Goal: Task Accomplishment & Management: Manage account settings

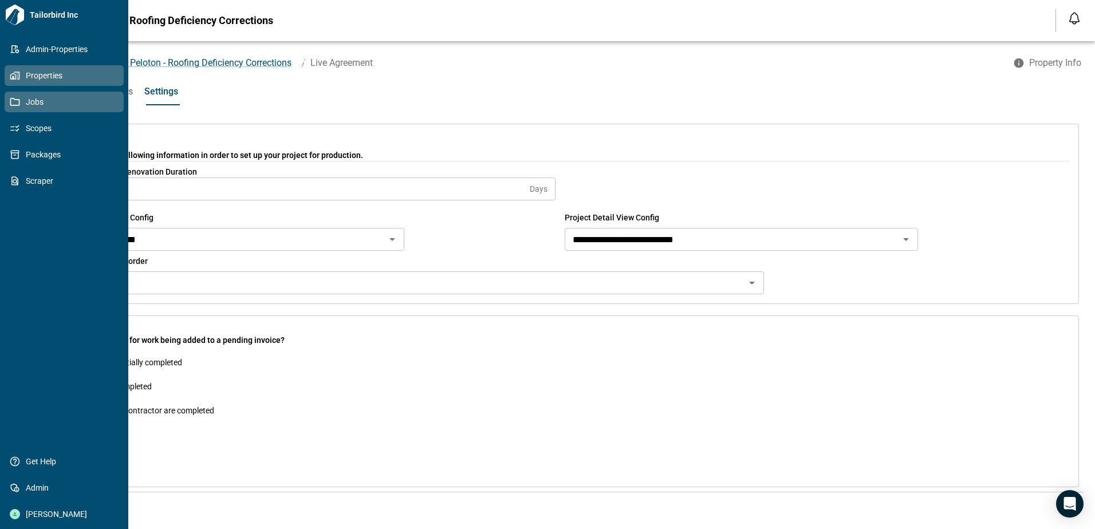
click at [14, 76] on icon at bounding box center [15, 75] width 10 height 10
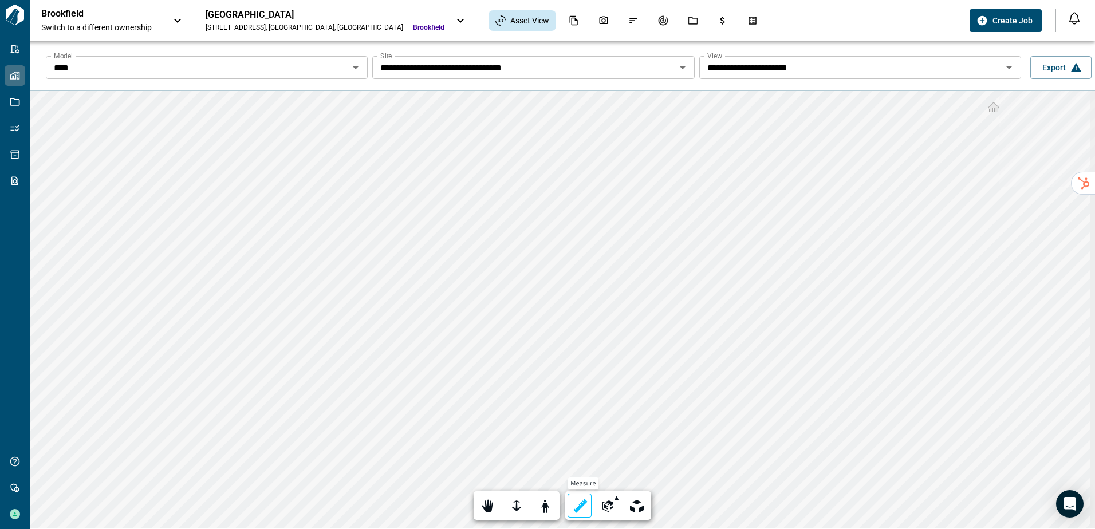
click at [576, 509] on div at bounding box center [580, 507] width 16 height 18
click at [669, 507] on label "Done" at bounding box center [668, 506] width 28 height 19
click at [203, 65] on input "****" at bounding box center [197, 68] width 296 height 16
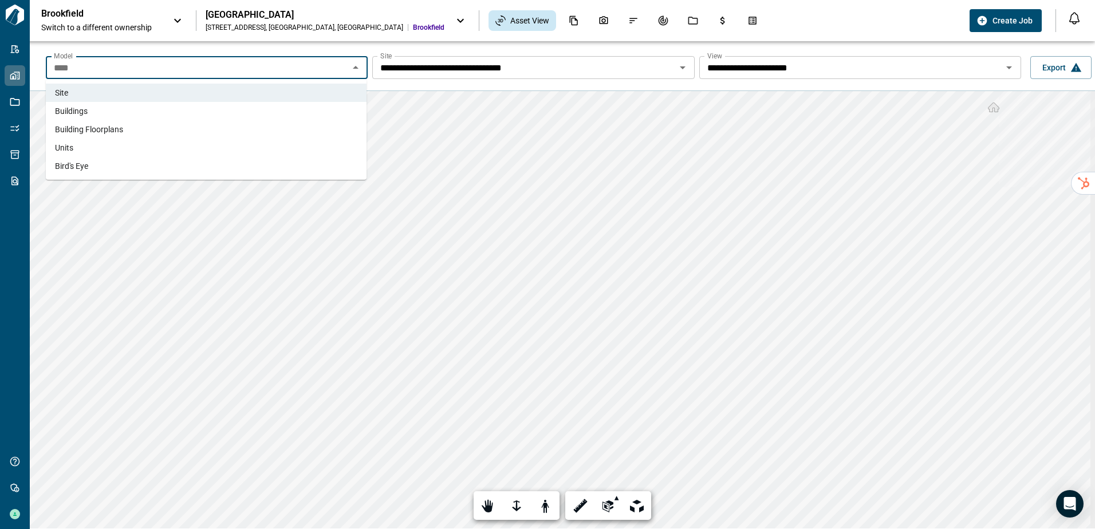
click at [187, 140] on li "Units" at bounding box center [206, 148] width 321 height 18
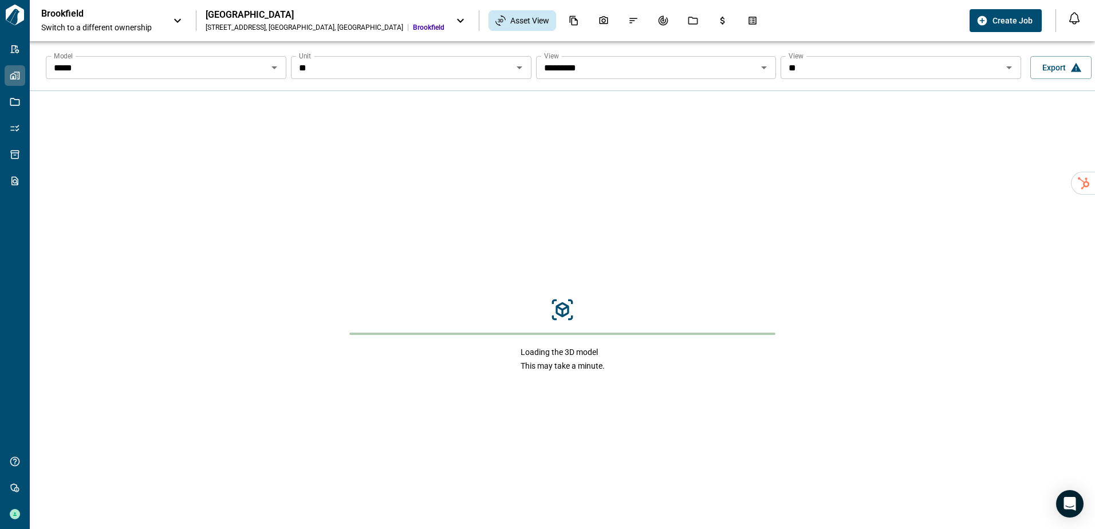
click at [431, 67] on input "**" at bounding box center [401, 68] width 215 height 16
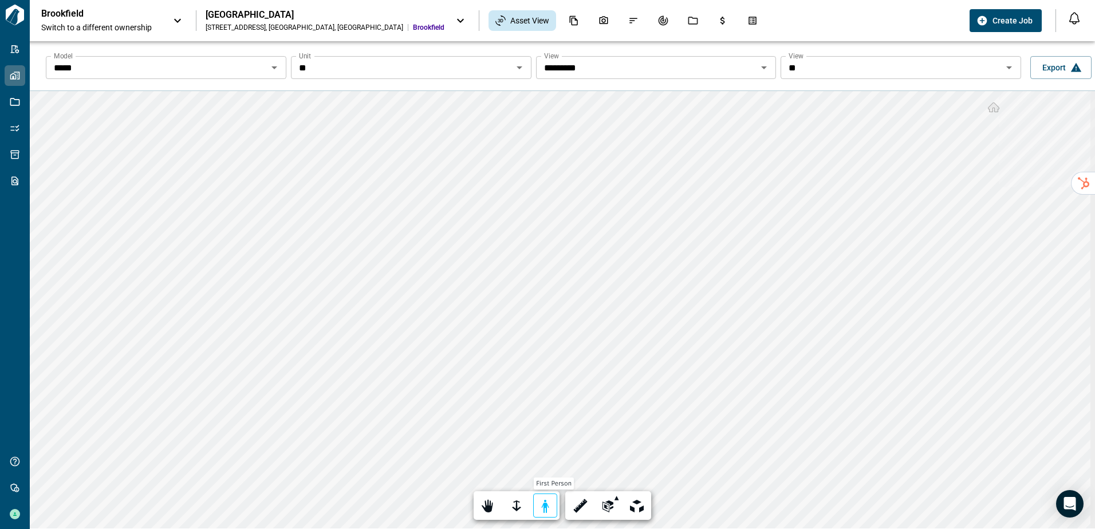
click at [544, 506] on div at bounding box center [545, 507] width 16 height 18
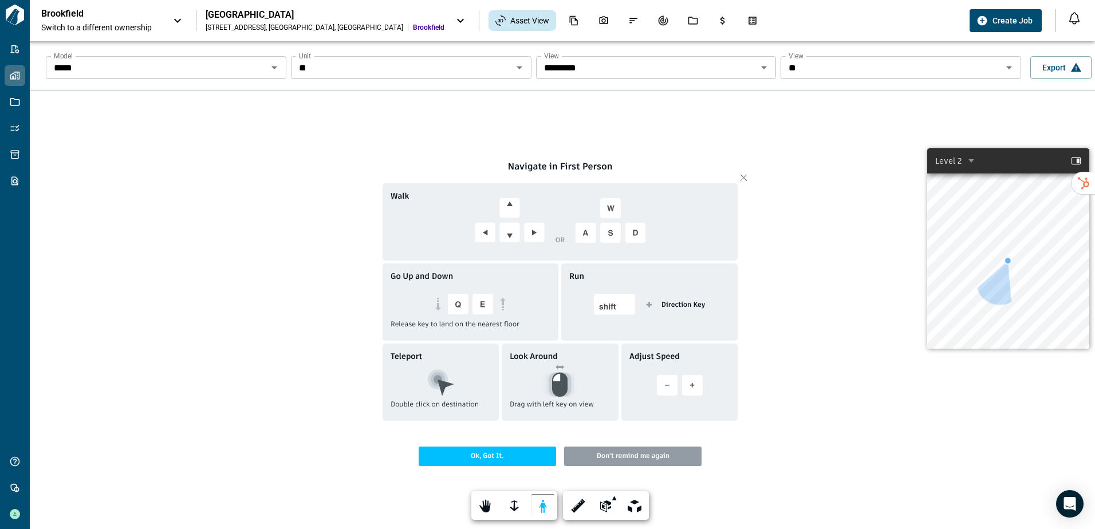
click at [518, 456] on span "Ok, Got It." at bounding box center [487, 456] width 137 height 19
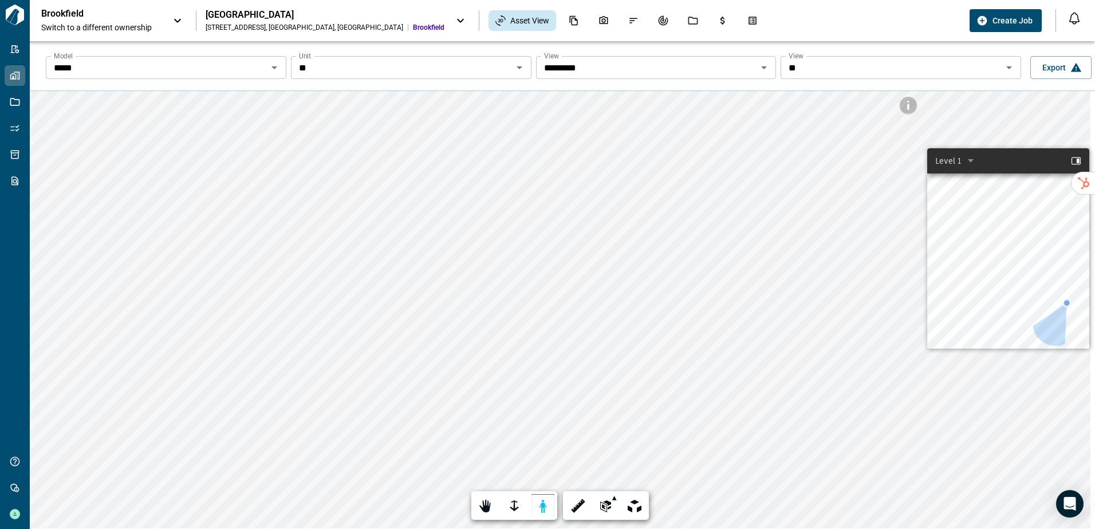
drag, startPoint x: 1003, startPoint y: 262, endPoint x: 1062, endPoint y: 303, distance: 72.1
click at [1062, 303] on div at bounding box center [1067, 303] width 29 height 29
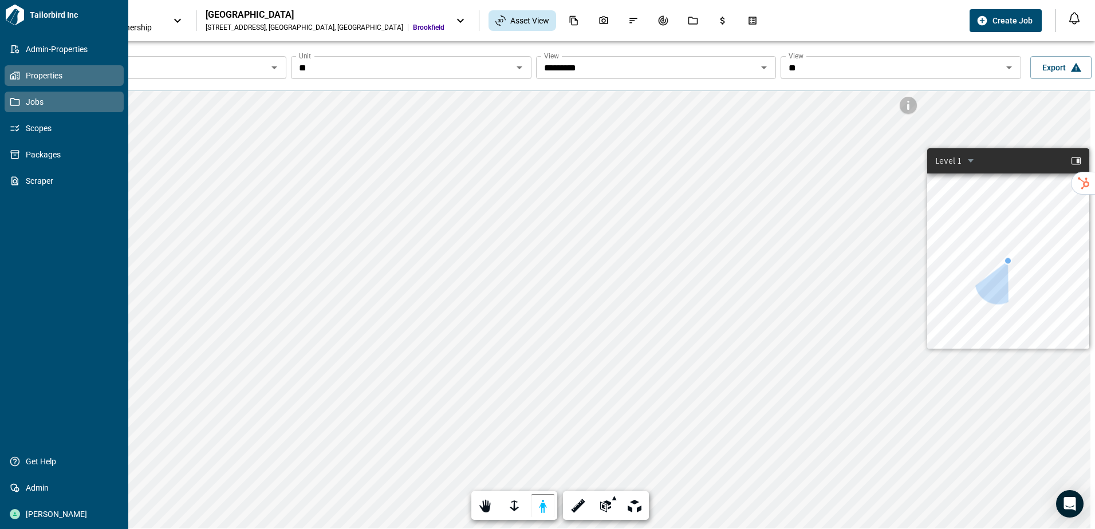
click at [16, 100] on icon at bounding box center [15, 102] width 10 height 10
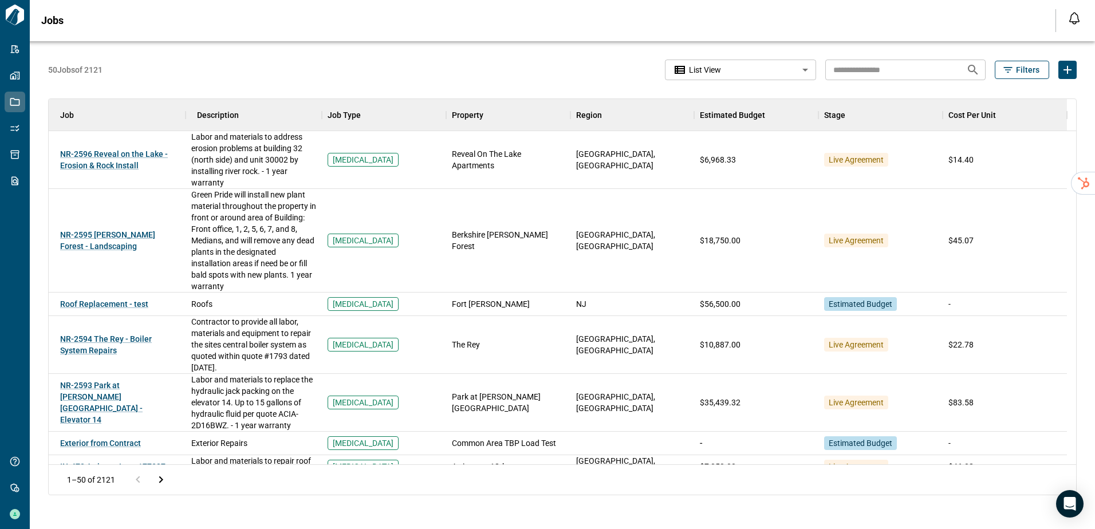
click at [686, 70] on body "Tailorbird Inc Admin-Properties Properties Jobs Scopes Packages Scraper Get Hel…" at bounding box center [547, 264] width 1095 height 529
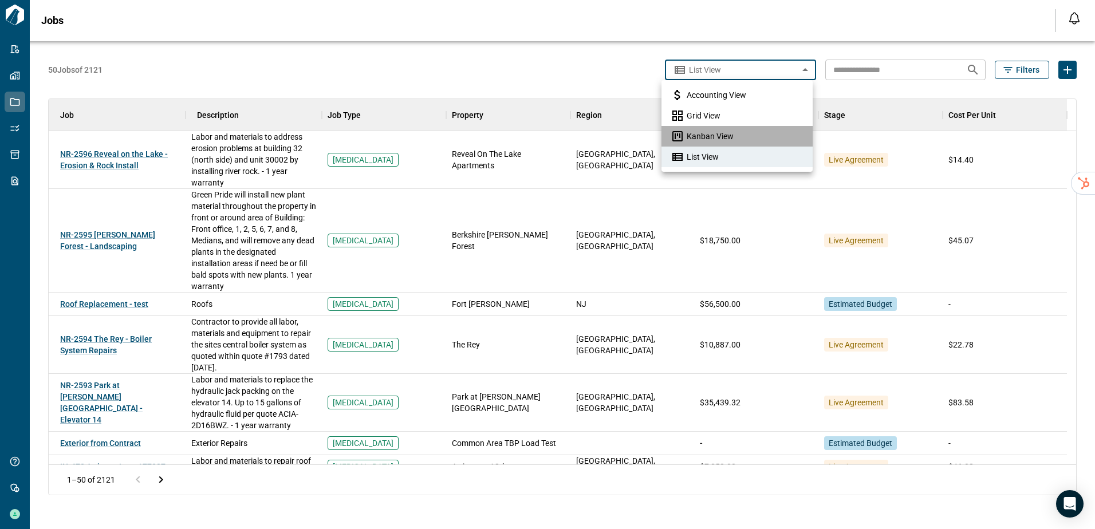
click at [684, 133] on icon at bounding box center [678, 136] width 14 height 14
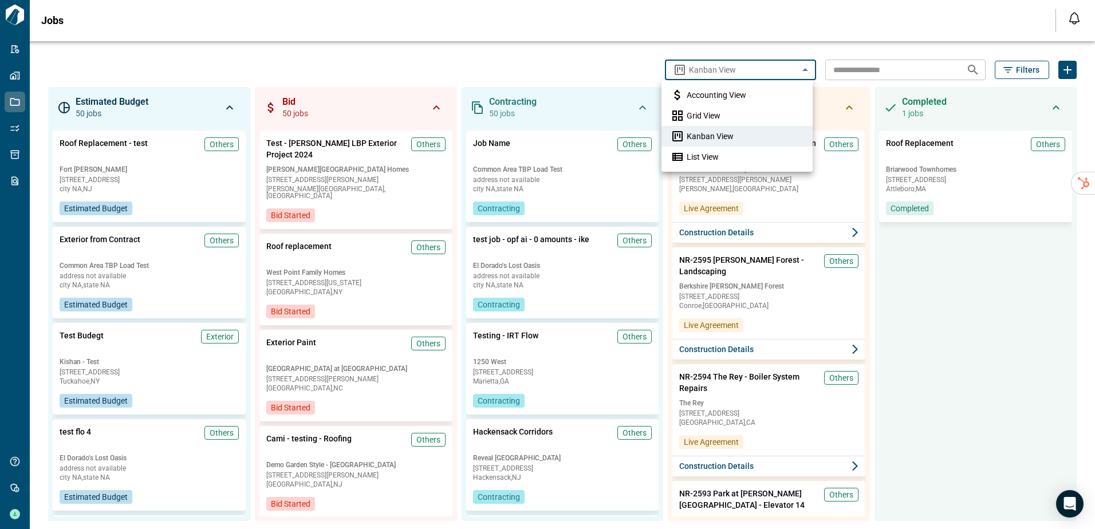
click at [769, 76] on body "**********" at bounding box center [547, 264] width 1095 height 529
click at [720, 152] on li "List View" at bounding box center [736, 157] width 151 height 21
type input "*********"
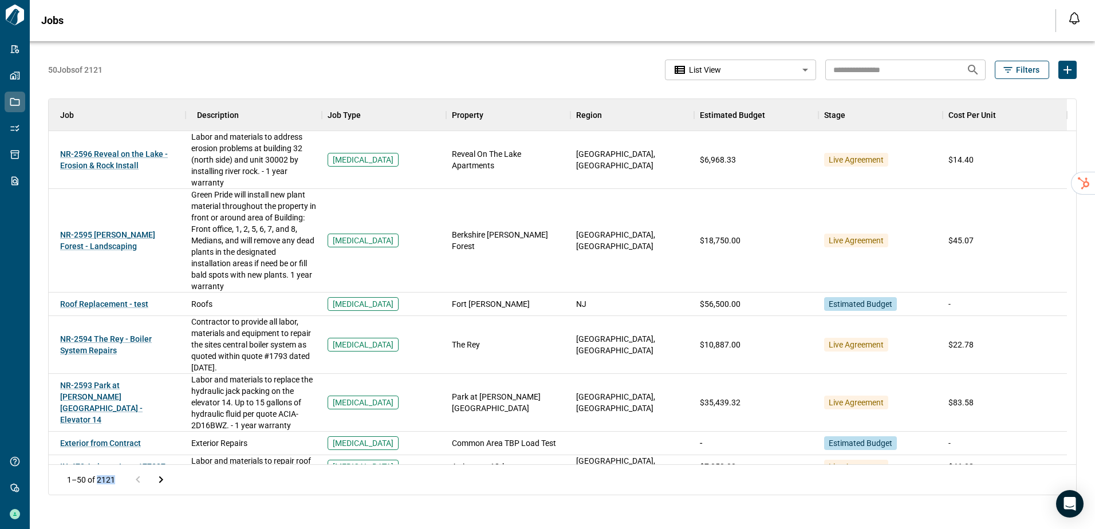
drag, startPoint x: 115, startPoint y: 482, endPoint x: 98, endPoint y: 481, distance: 16.6
click at [98, 481] on p "1–50 of 2121" at bounding box center [91, 479] width 48 height 7
drag, startPoint x: 98, startPoint y: 481, endPoint x: 112, endPoint y: 489, distance: 16.4
click at [112, 489] on div "1–50 of 2121" at bounding box center [116, 480] width 113 height 30
drag, startPoint x: 113, startPoint y: 479, endPoint x: 104, endPoint y: 487, distance: 12.2
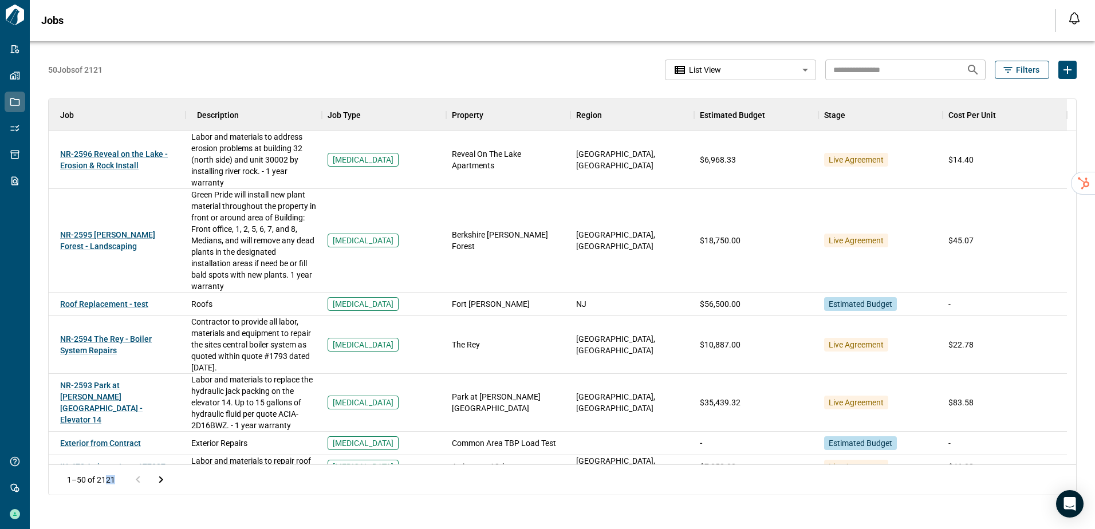
click at [104, 487] on div "1–50 of 2121" at bounding box center [116, 480] width 113 height 30
click at [93, 238] on span "NR-2595 [PERSON_NAME] Forest - Landscaping" at bounding box center [107, 240] width 95 height 21
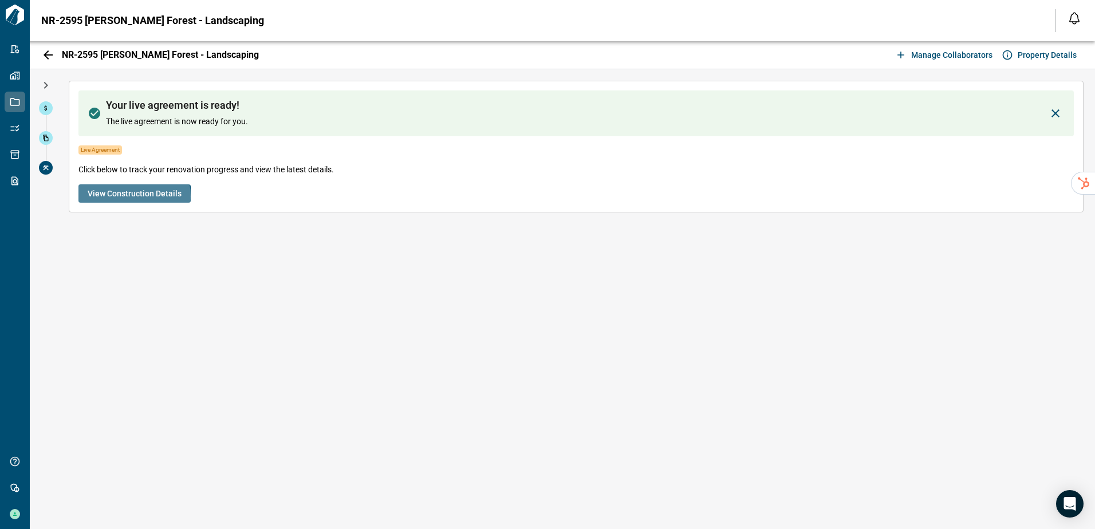
click at [121, 196] on span "View Construction Details" at bounding box center [135, 193] width 94 height 11
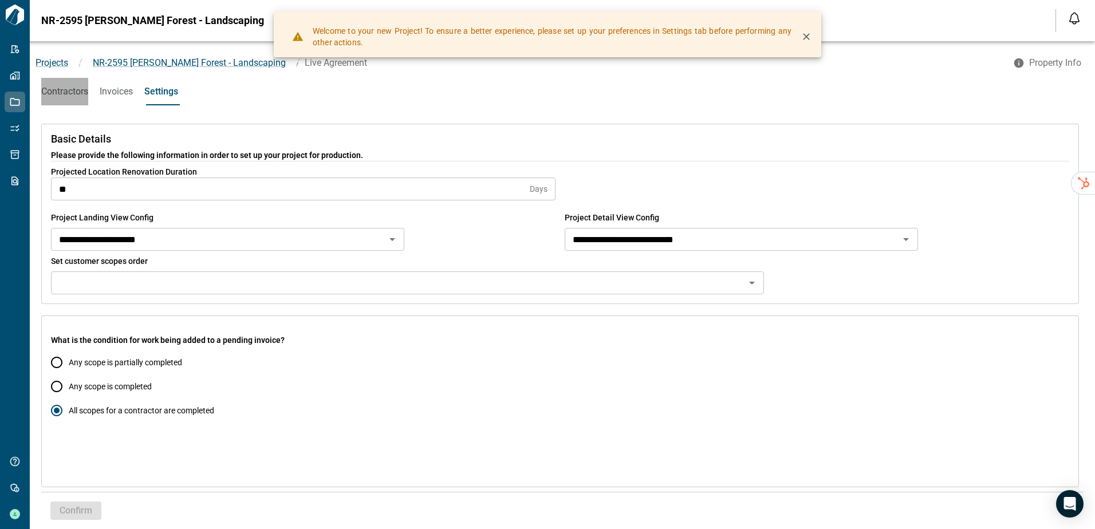
click at [80, 93] on span "Contractors" at bounding box center [64, 91] width 47 height 11
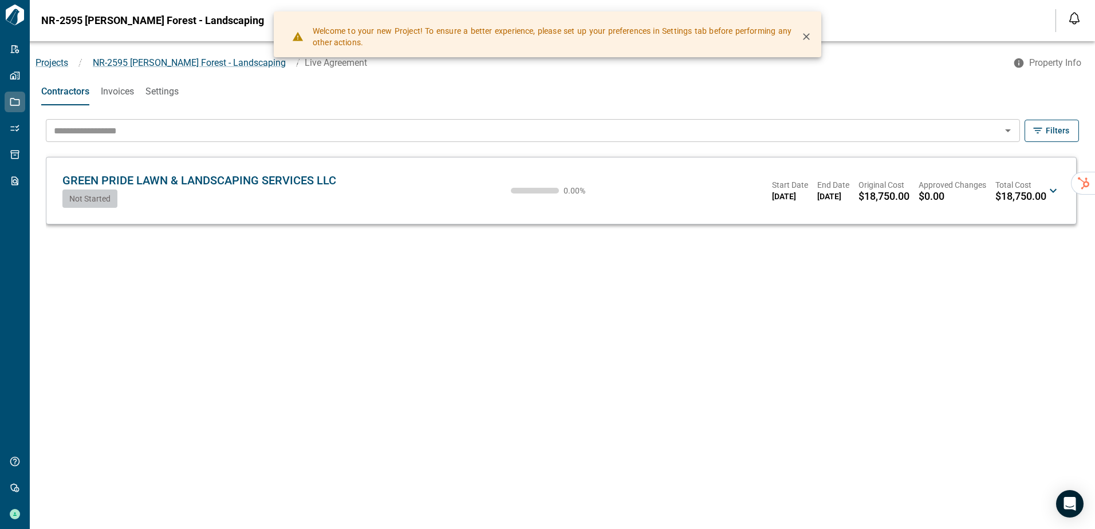
click at [201, 196] on div "Not Started" at bounding box center [199, 199] width 274 height 18
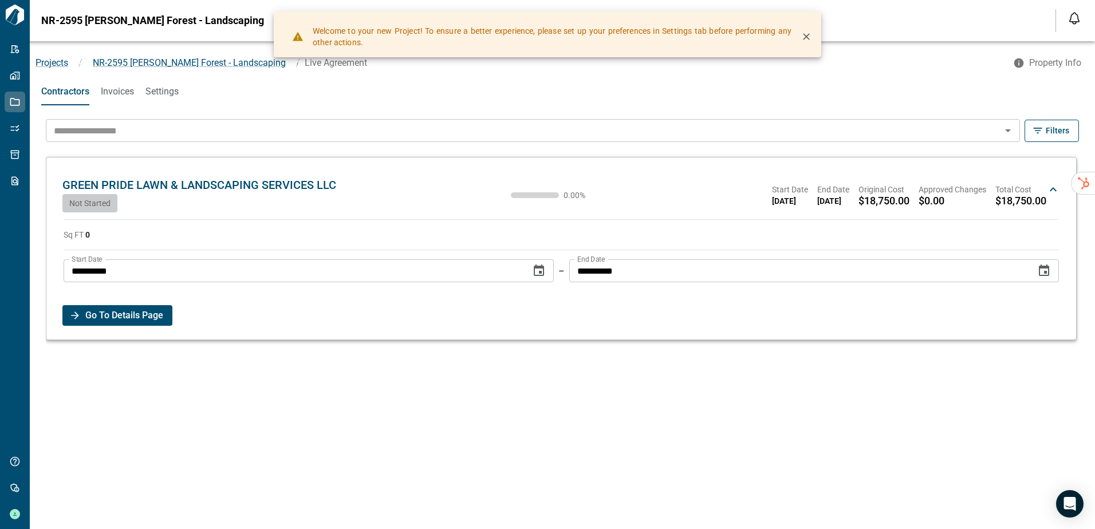
click at [113, 313] on span "Go To Details Page" at bounding box center [124, 315] width 78 height 21
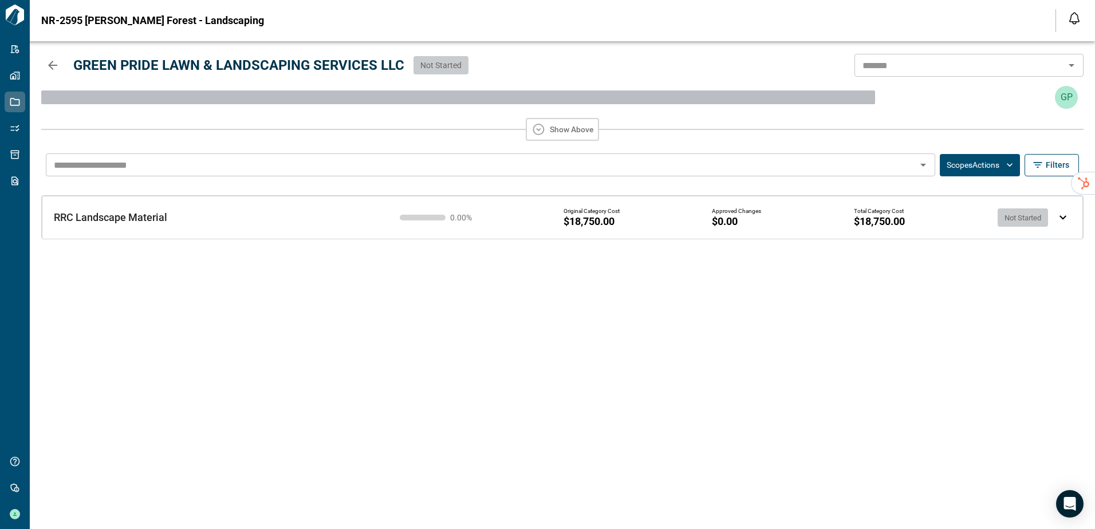
click at [1059, 216] on img at bounding box center [1062, 217] width 7 height 5
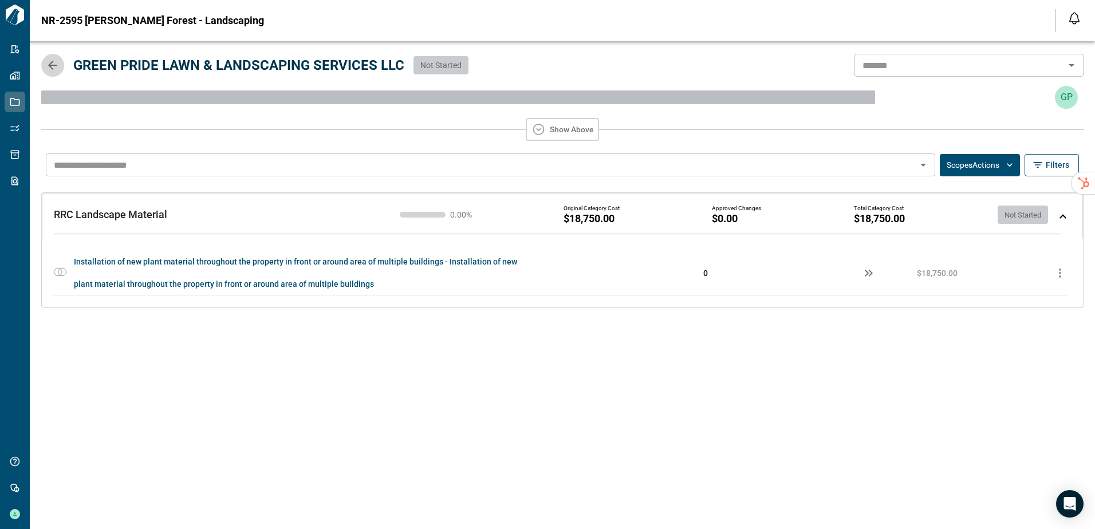
click at [54, 65] on icon "button" at bounding box center [52, 65] width 9 height 9
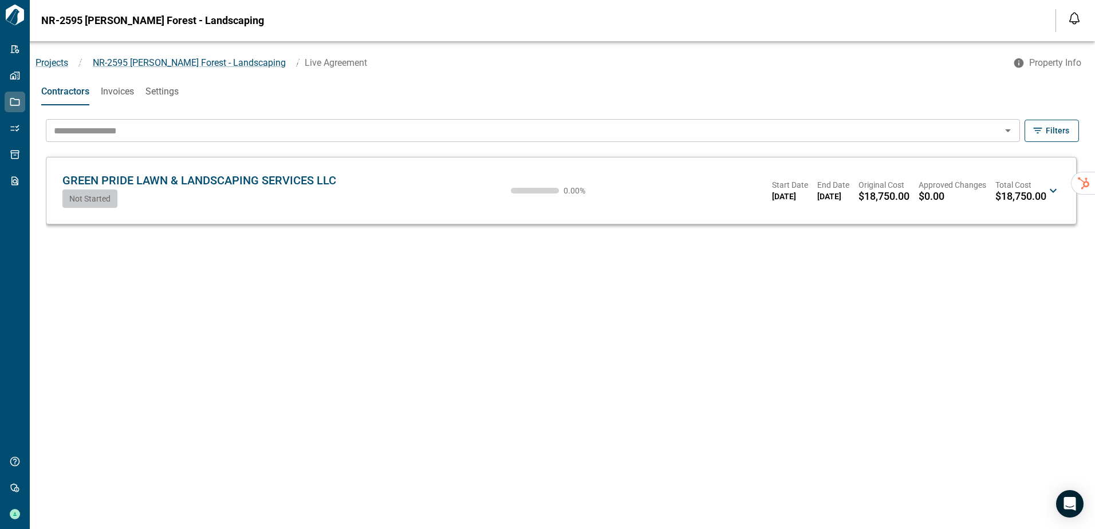
click at [124, 91] on span "Invoices" at bounding box center [117, 91] width 33 height 11
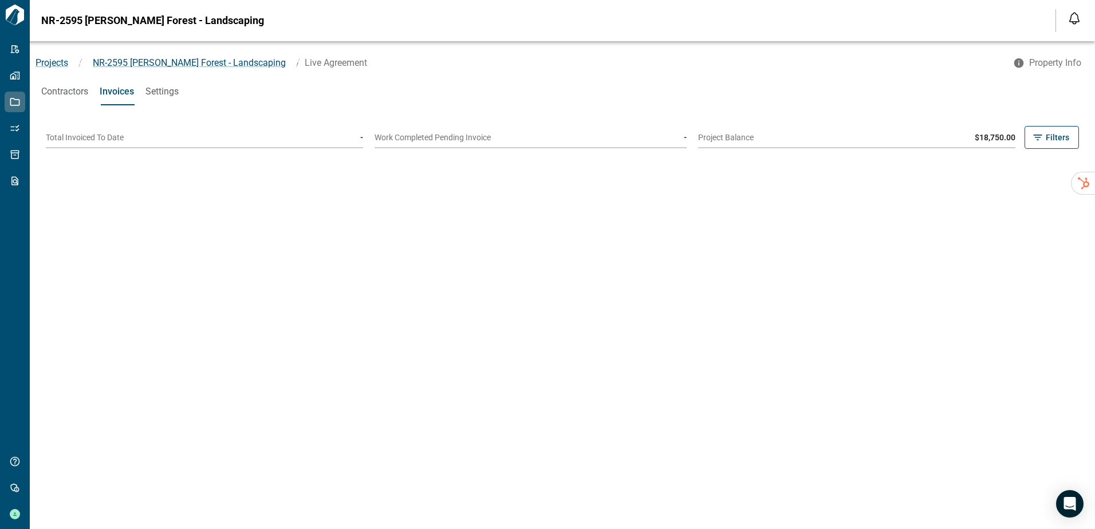
click at [166, 92] on span "Settings" at bounding box center [161, 91] width 33 height 11
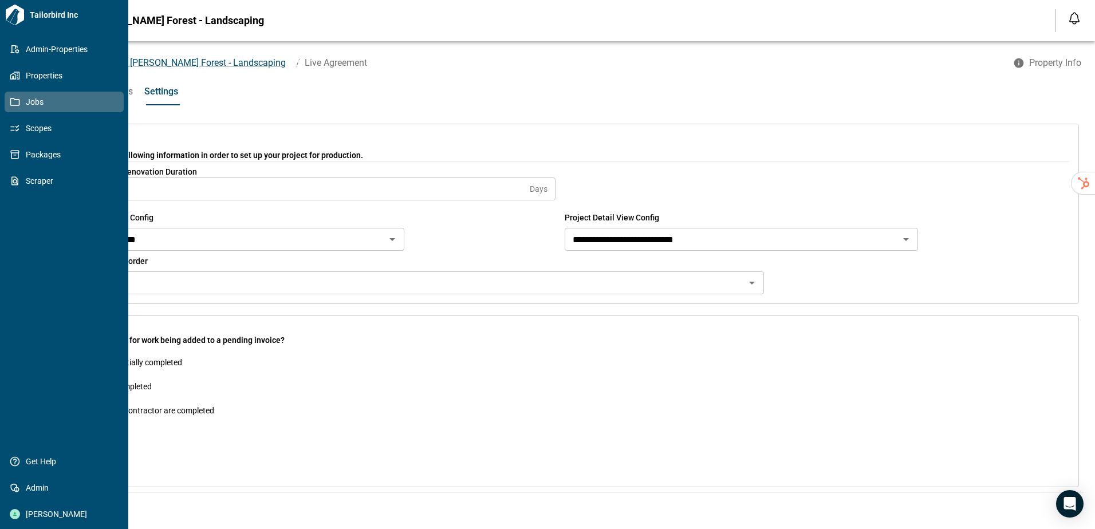
click at [17, 100] on icon at bounding box center [15, 102] width 10 height 10
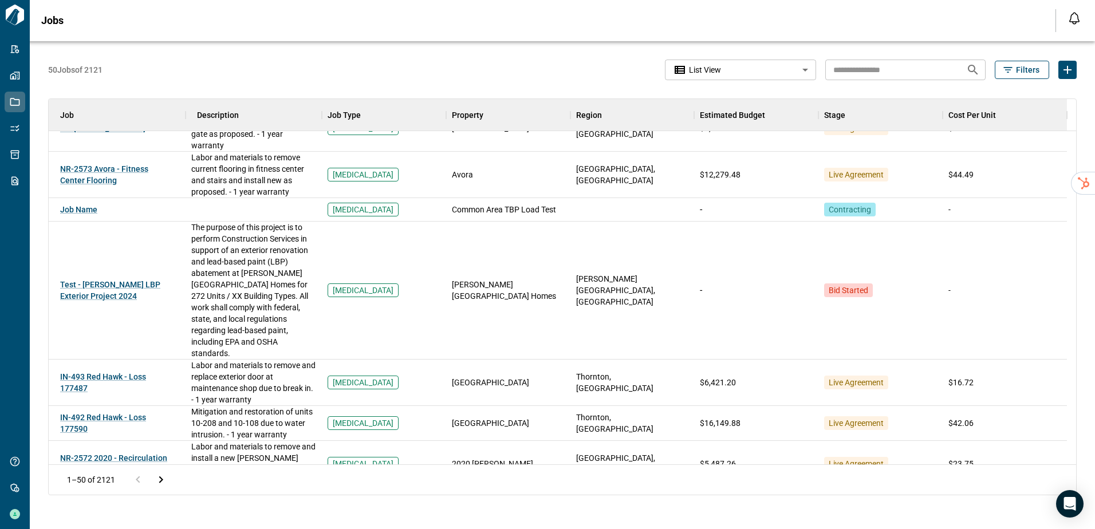
scroll to position [1317, 0]
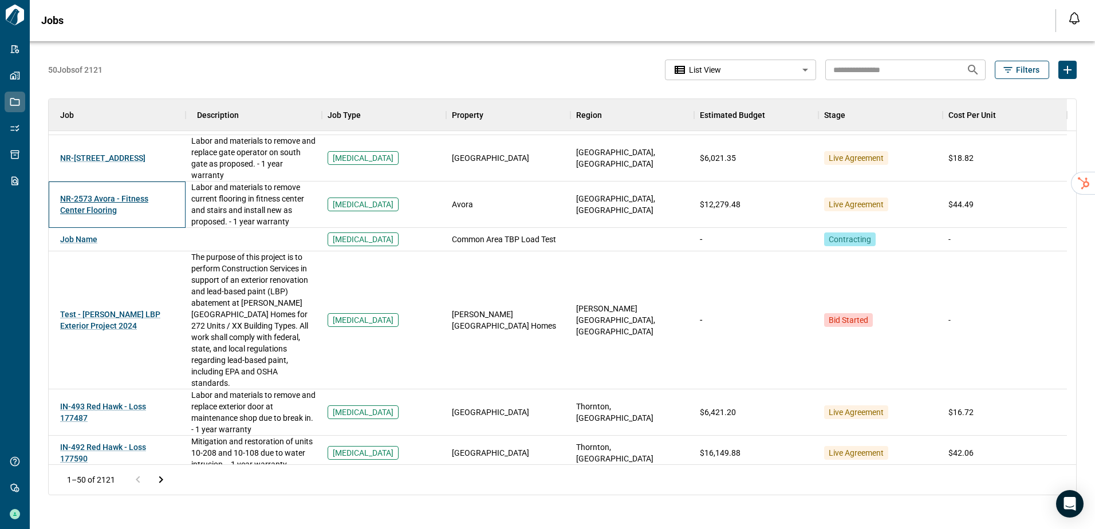
click at [92, 194] on span "NR-2573 Avora - Fitness Center Flooring" at bounding box center [104, 204] width 88 height 21
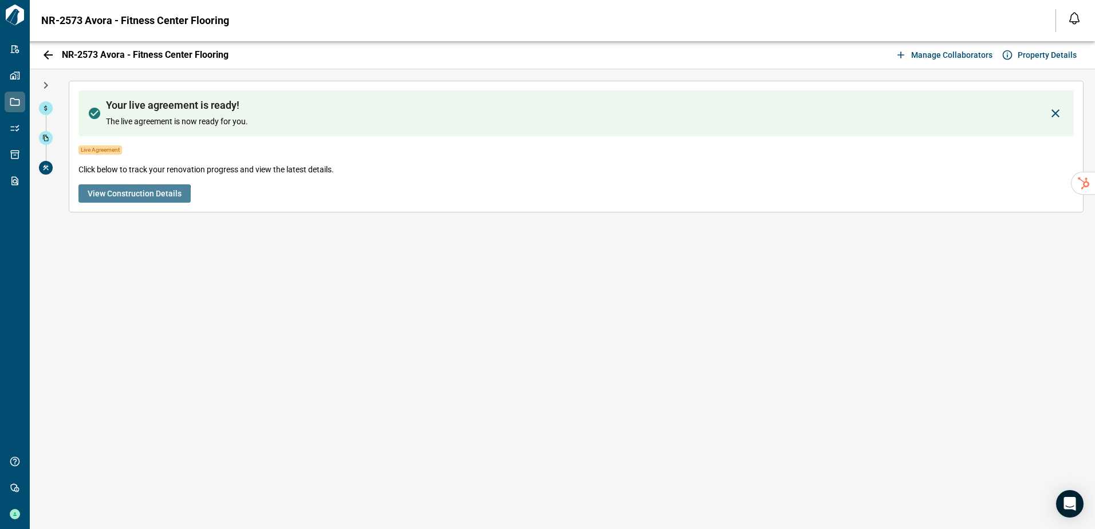
click at [132, 200] on button "View Construction Details" at bounding box center [134, 193] width 112 height 18
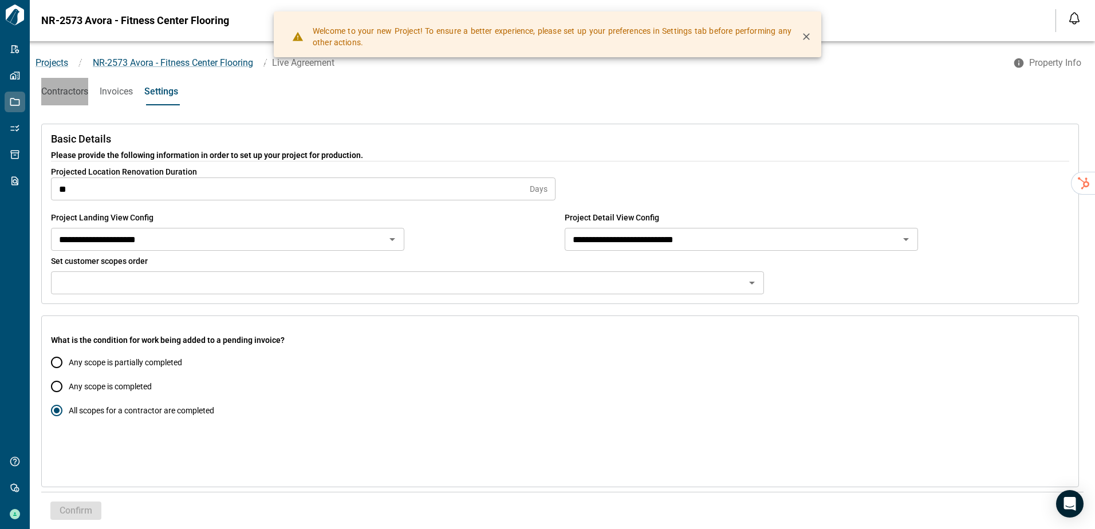
click at [81, 96] on span "Contractors" at bounding box center [64, 91] width 47 height 11
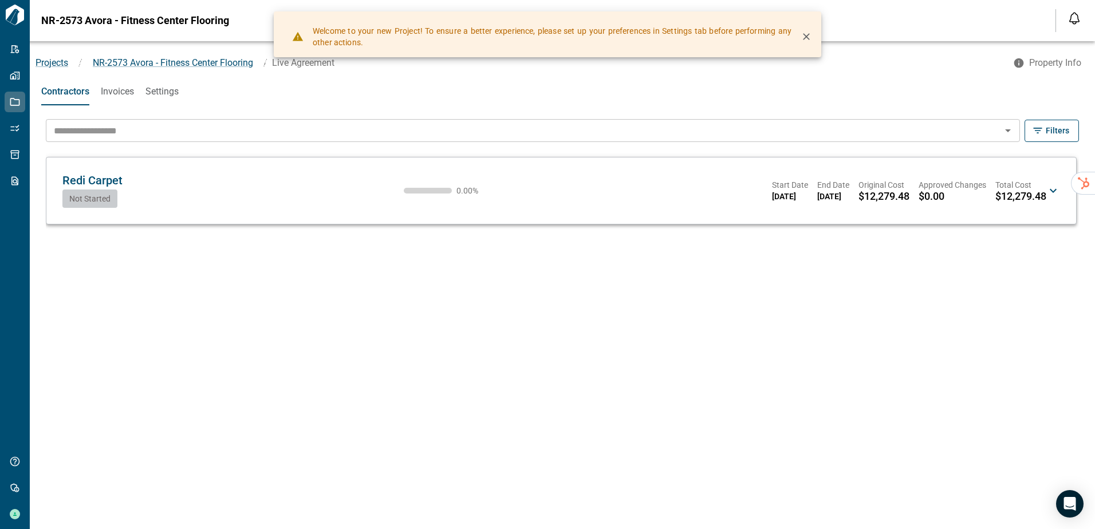
click at [1053, 192] on icon at bounding box center [1053, 191] width 7 height 4
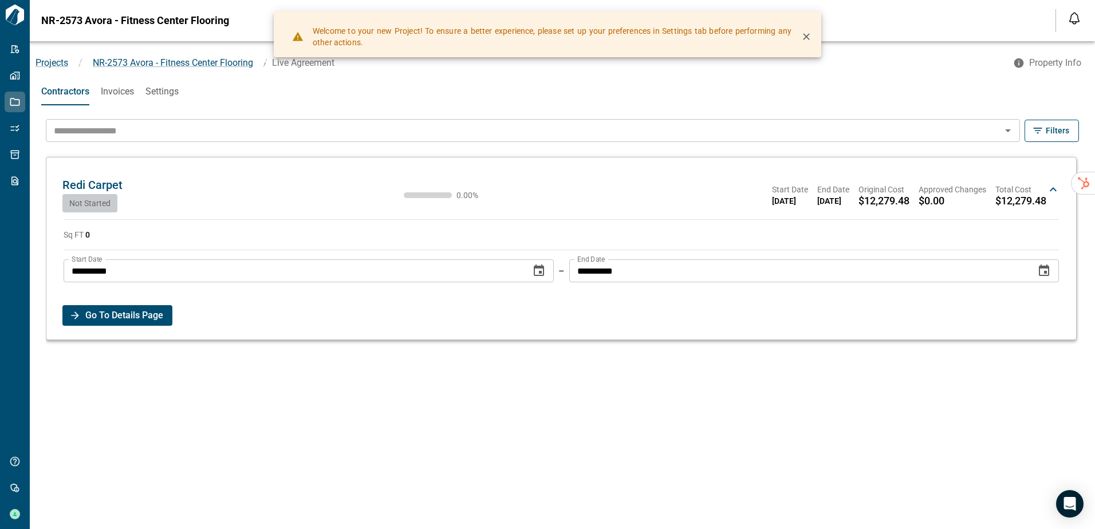
click at [125, 316] on span "Go To Details Page" at bounding box center [124, 315] width 78 height 21
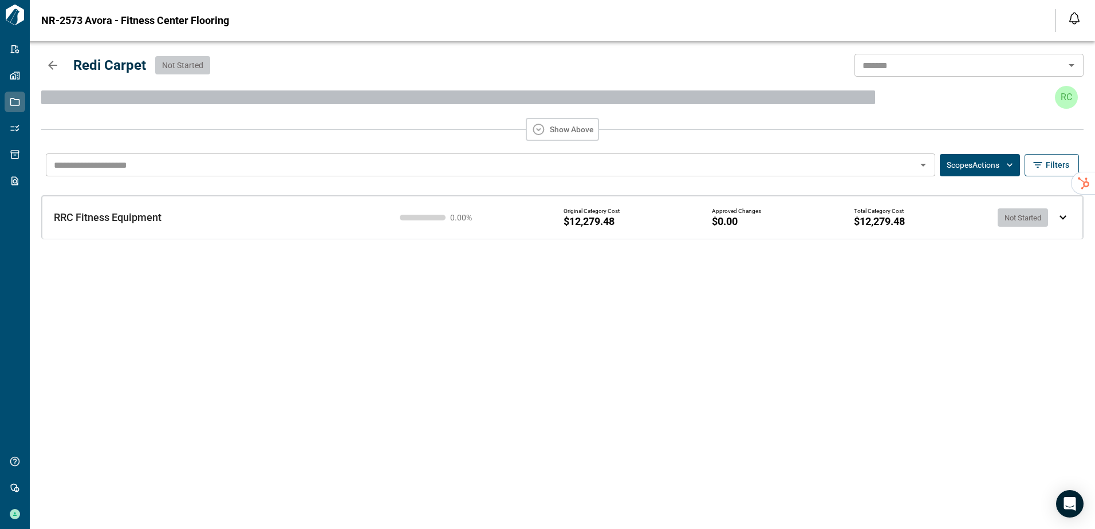
click at [1064, 222] on div "RRC Fitness Equipment RRC Fitness Equipment 0.00 % Original Category Cost $12,2…" at bounding box center [562, 217] width 1041 height 43
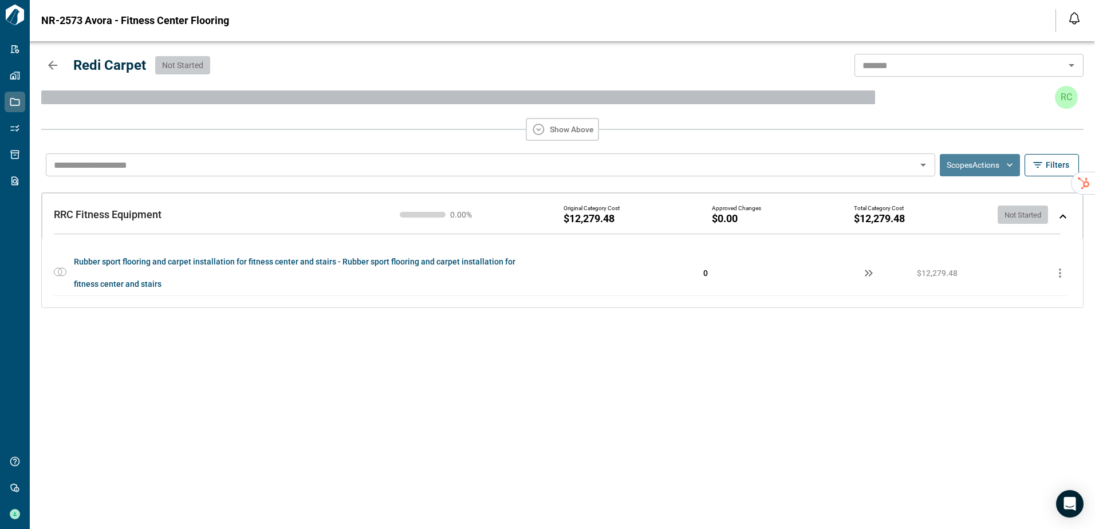
click at [998, 161] on button "Scopes Actions" at bounding box center [980, 165] width 80 height 22
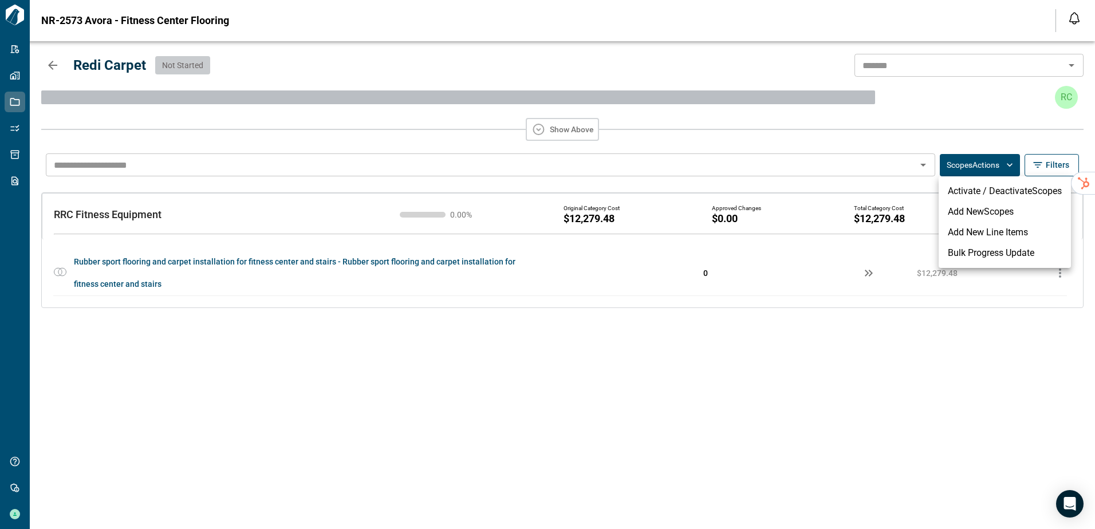
click at [970, 213] on li "Add New Scopes" at bounding box center [1005, 212] width 132 height 21
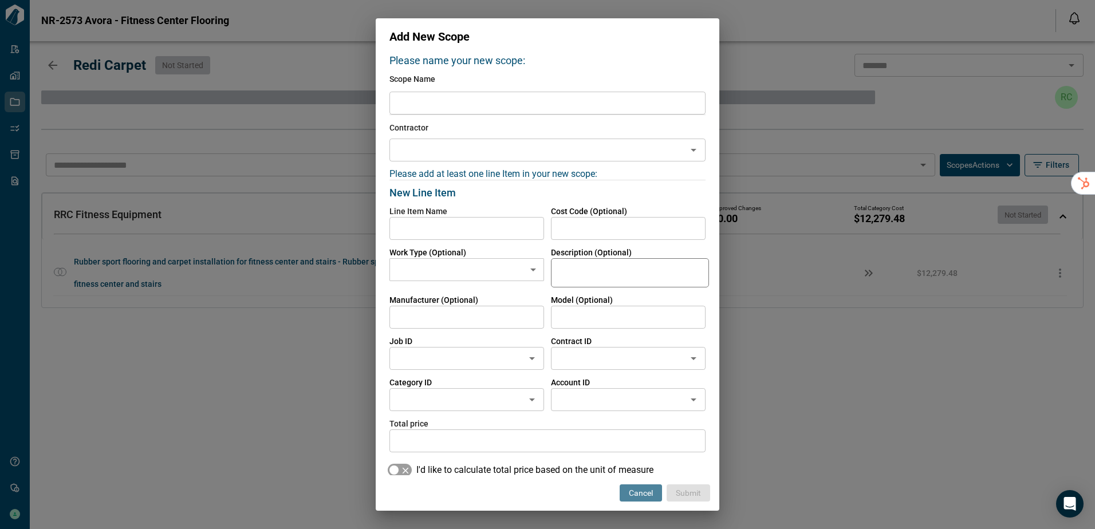
click at [654, 490] on button "Cancel" at bounding box center [641, 492] width 42 height 17
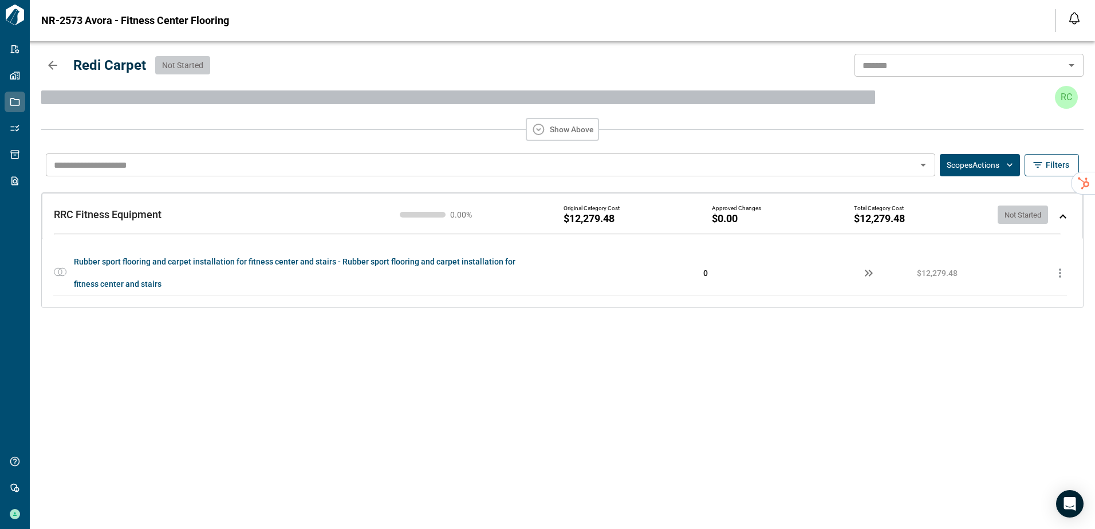
click at [46, 67] on icon "button" at bounding box center [53, 65] width 14 height 14
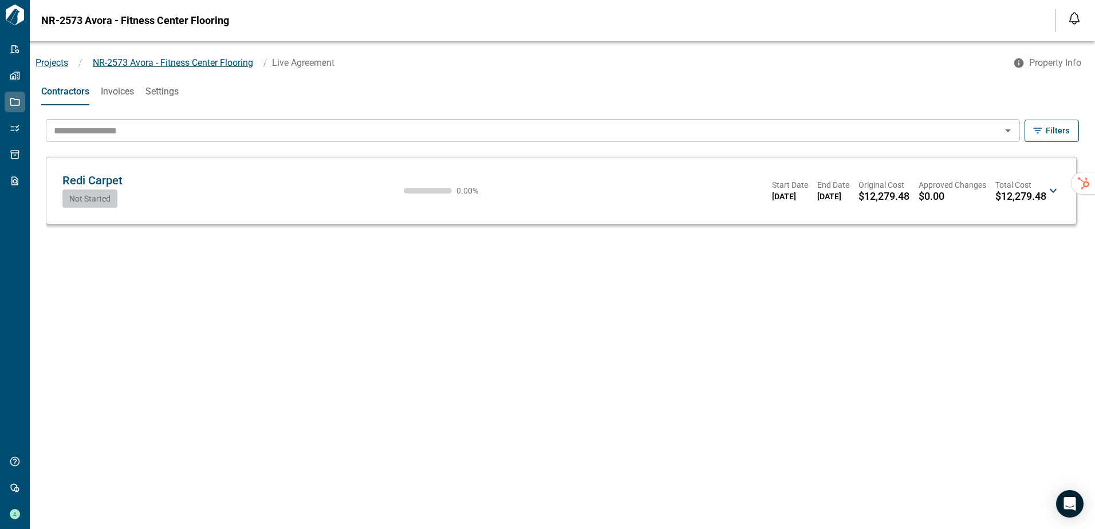
click at [146, 62] on span "NR-2573 Avora - Fitness Center Flooring" at bounding box center [173, 62] width 160 height 11
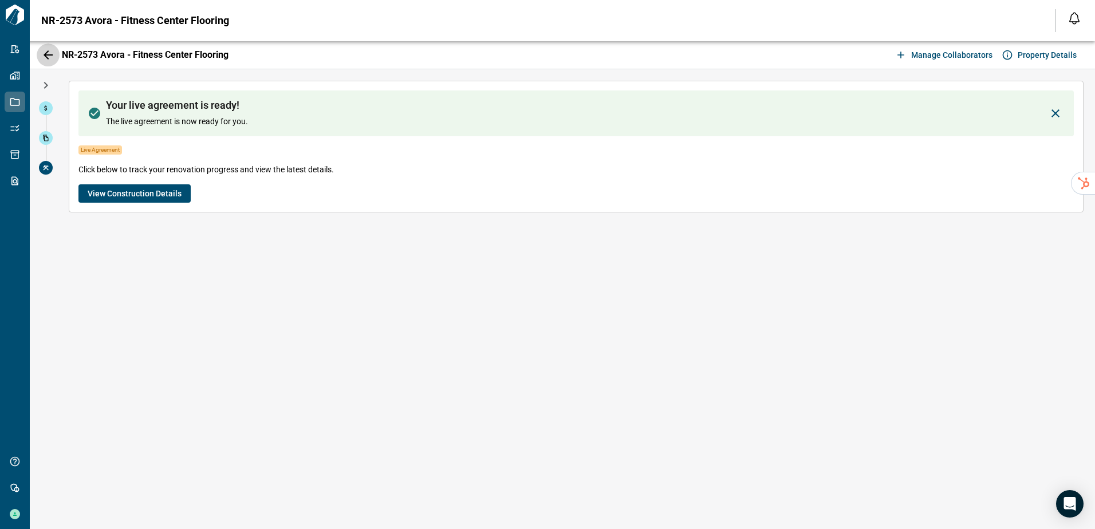
click at [47, 55] on icon "button" at bounding box center [48, 54] width 9 height 9
